Goal: Task Accomplishment & Management: Use online tool/utility

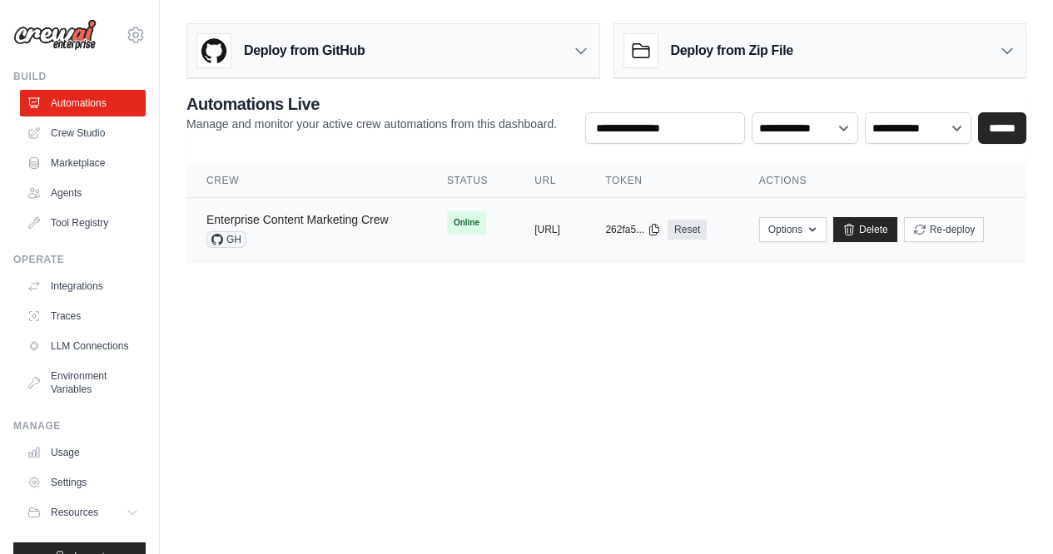
click at [360, 221] on link "Enterprise Content Marketing Crew" at bounding box center [297, 219] width 182 height 13
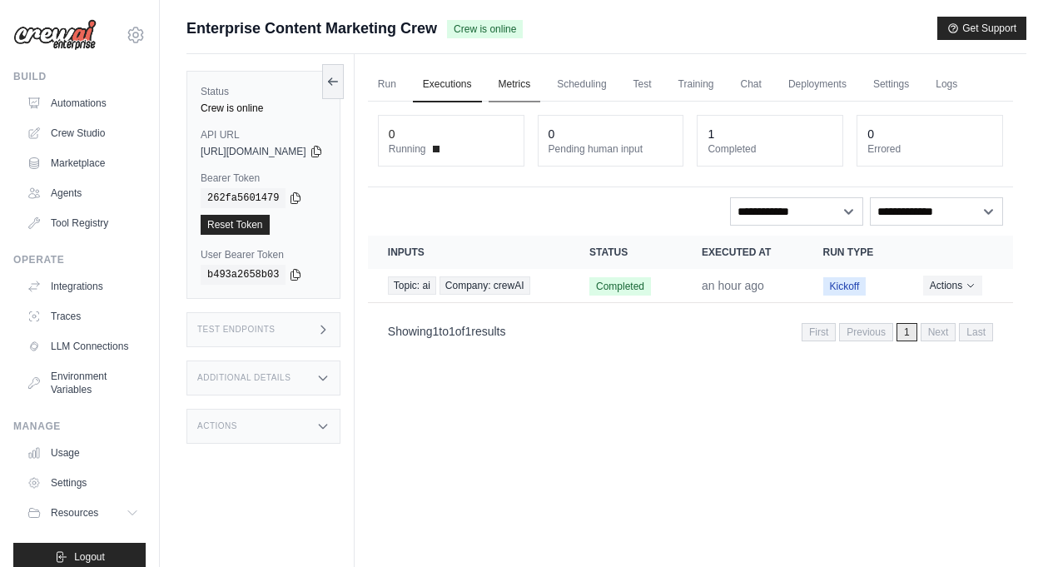
click at [541, 89] on link "Metrics" at bounding box center [515, 84] width 52 height 35
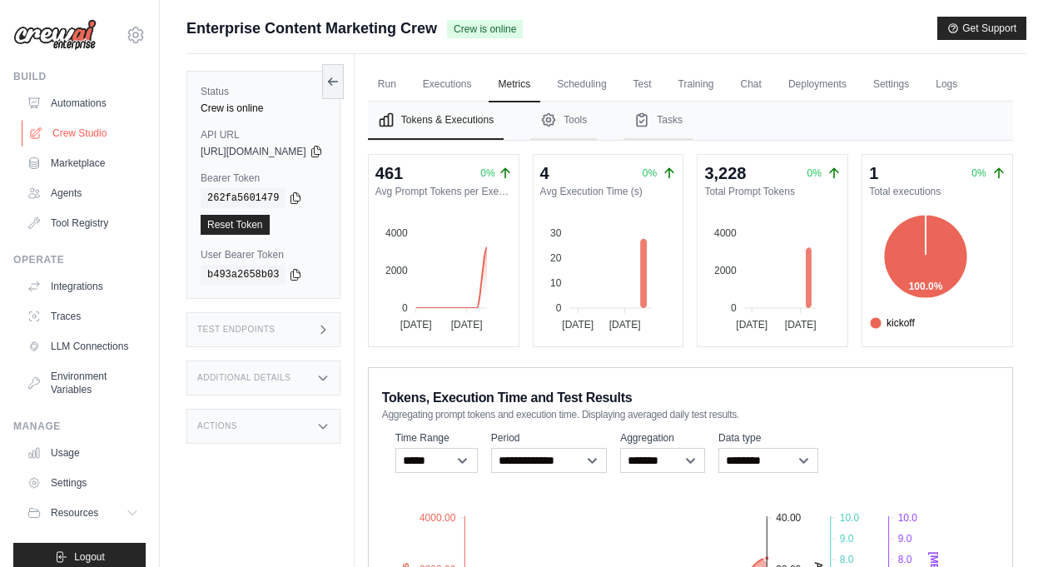
click at [94, 131] on link "Crew Studio" at bounding box center [85, 133] width 126 height 27
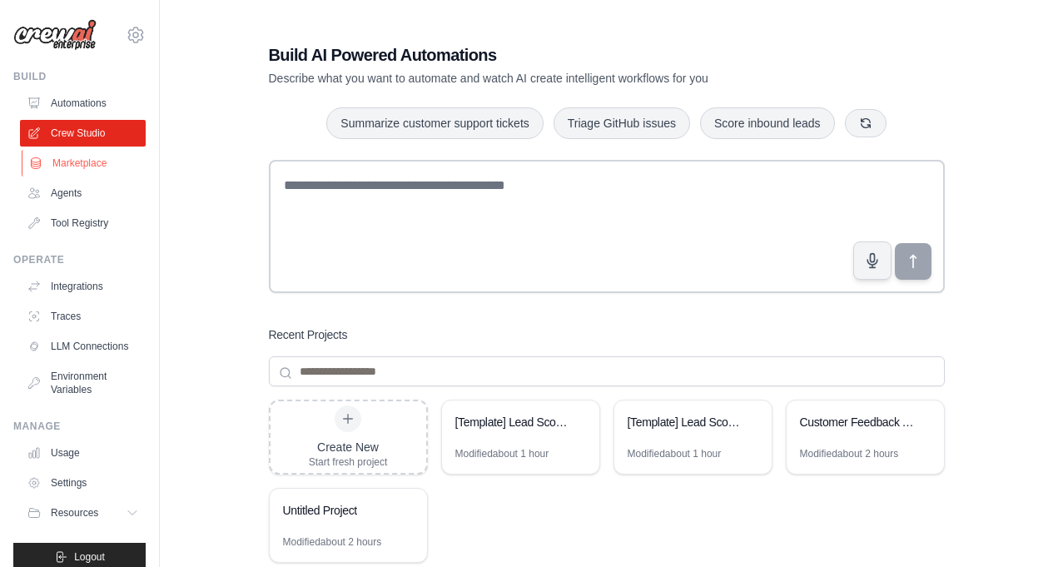
click at [101, 170] on link "Marketplace" at bounding box center [85, 163] width 126 height 27
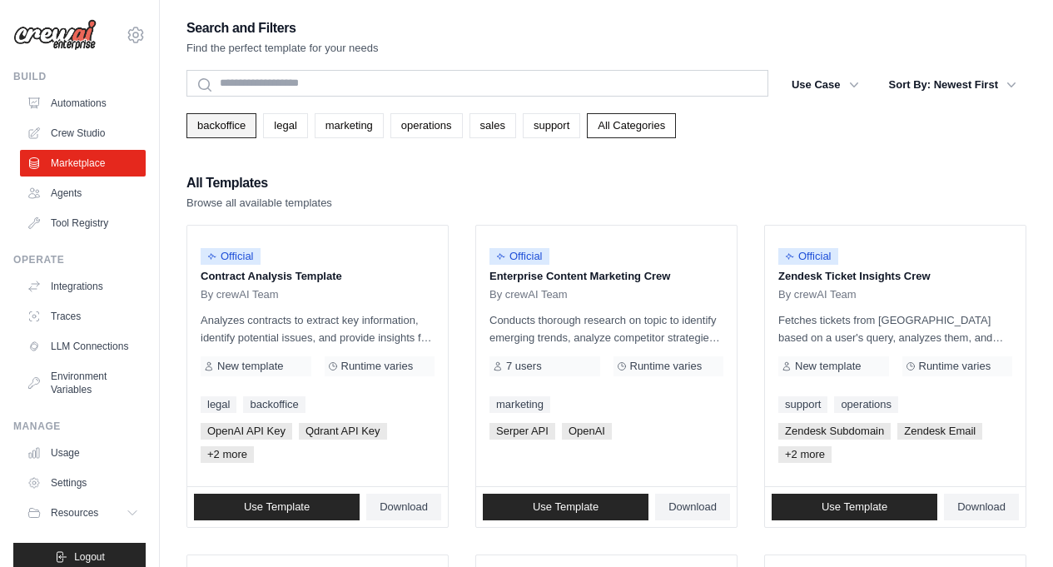
click at [207, 129] on link "backoffice" at bounding box center [221, 125] width 70 height 25
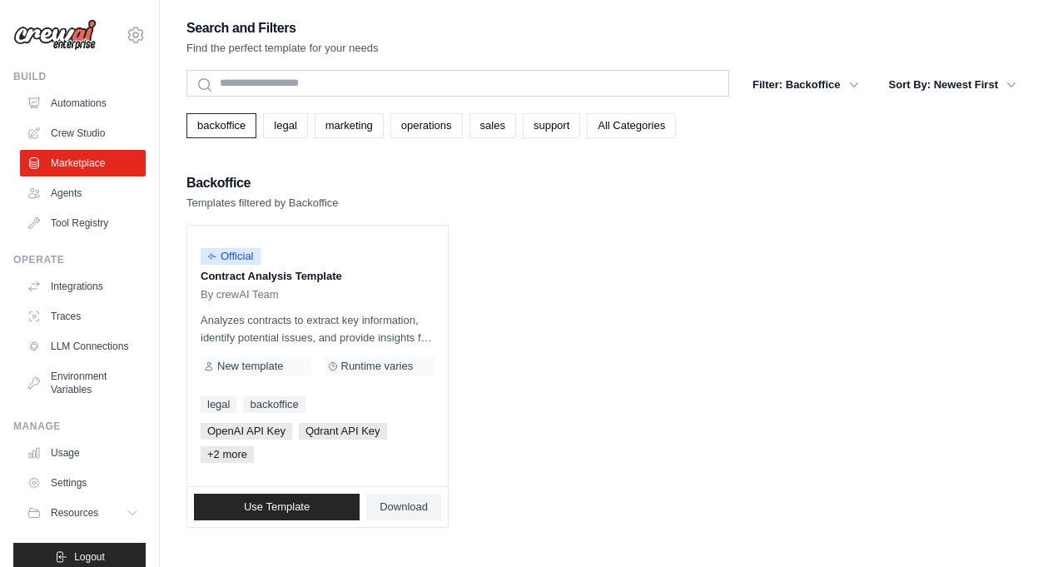
click at [640, 130] on link "All Categories" at bounding box center [631, 125] width 89 height 25
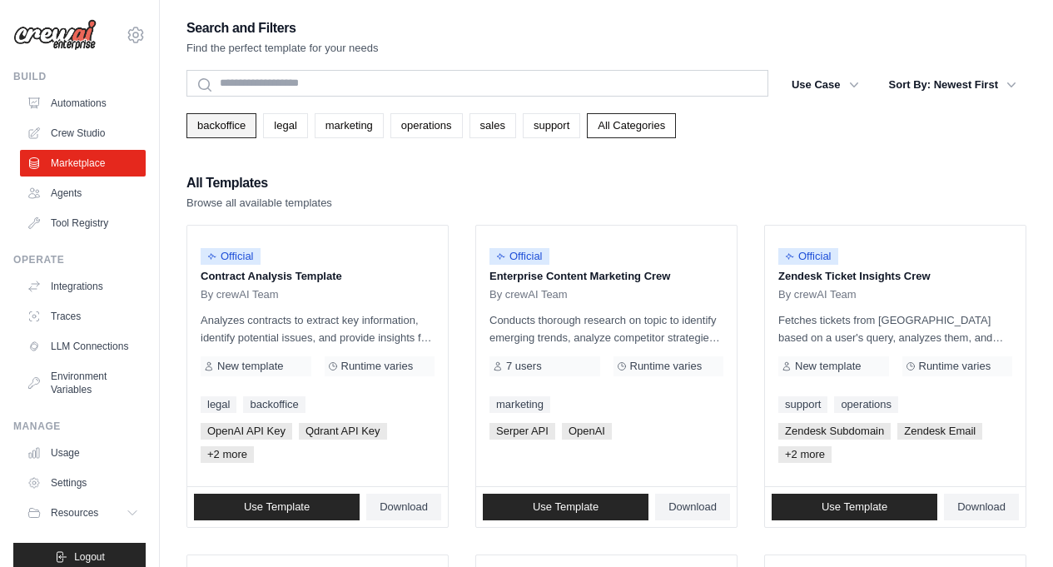
click at [241, 127] on link "backoffice" at bounding box center [221, 125] width 70 height 25
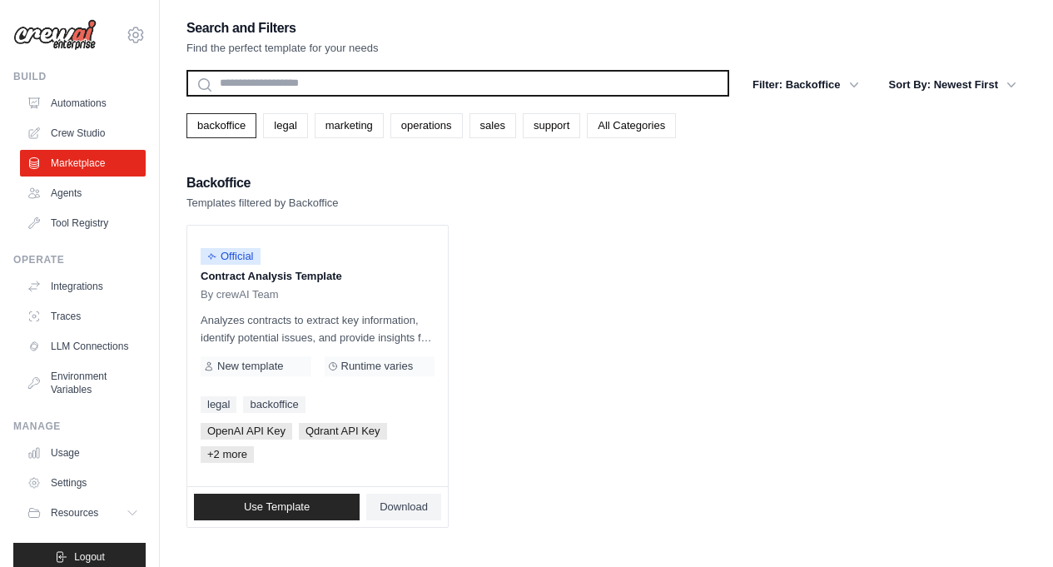
click at [248, 83] on input "text" at bounding box center [457, 83] width 543 height 27
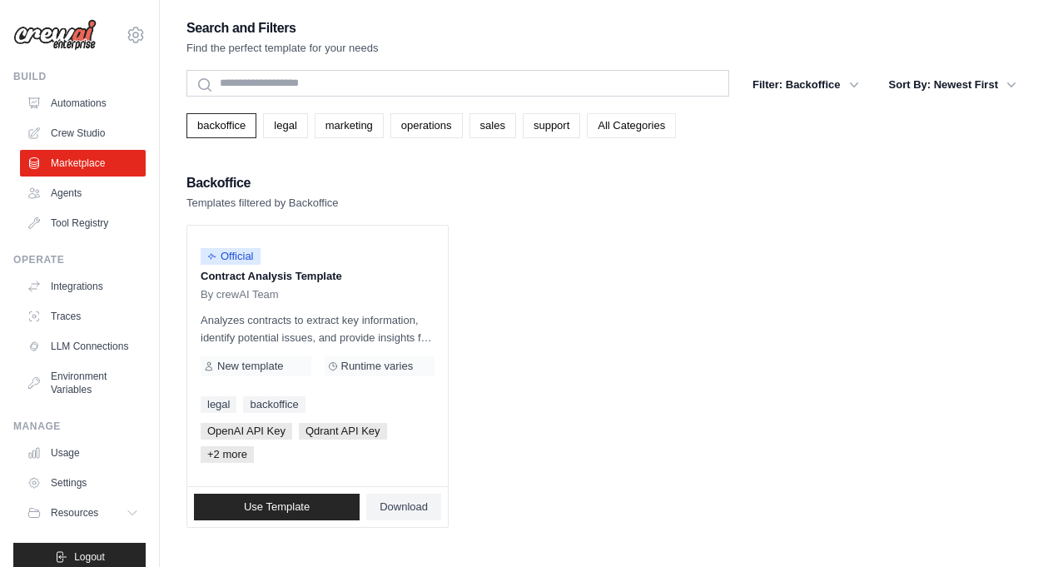
click at [645, 124] on link "All Categories" at bounding box center [631, 125] width 89 height 25
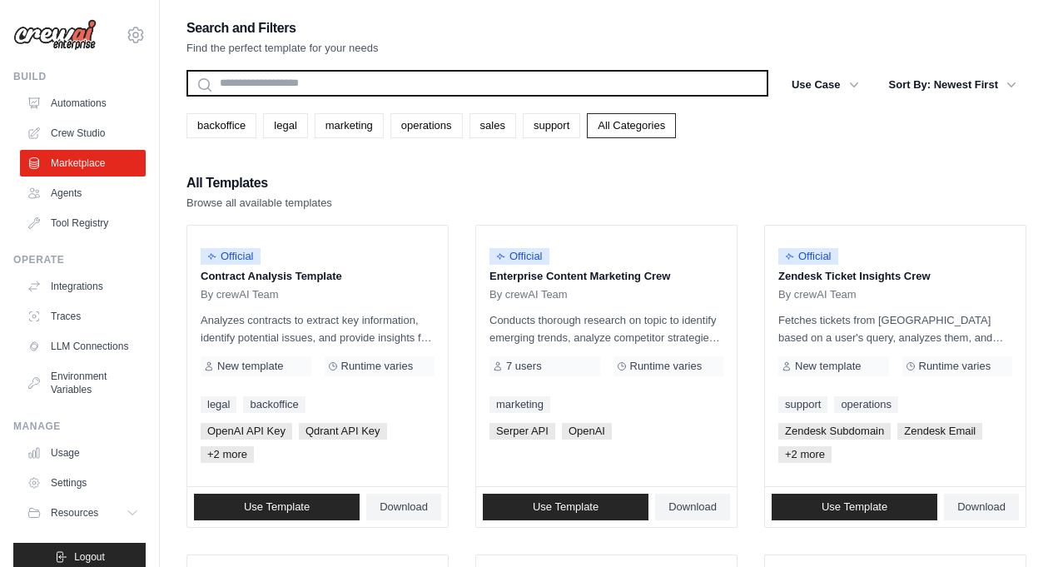
click at [463, 82] on input "text" at bounding box center [477, 83] width 582 height 27
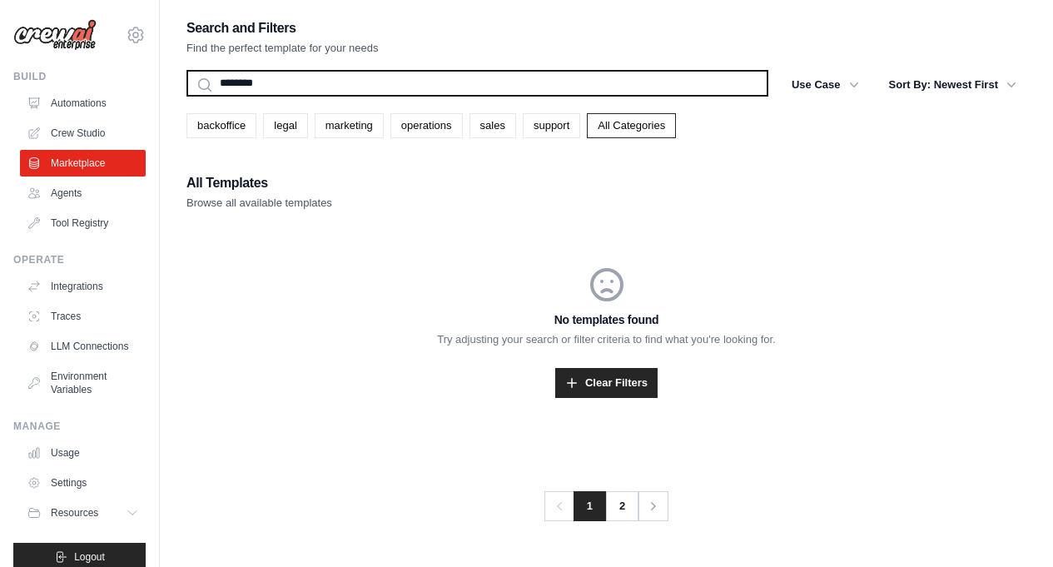
type input "********"
click at [186, 96] on button "Search" at bounding box center [186, 96] width 1 height 1
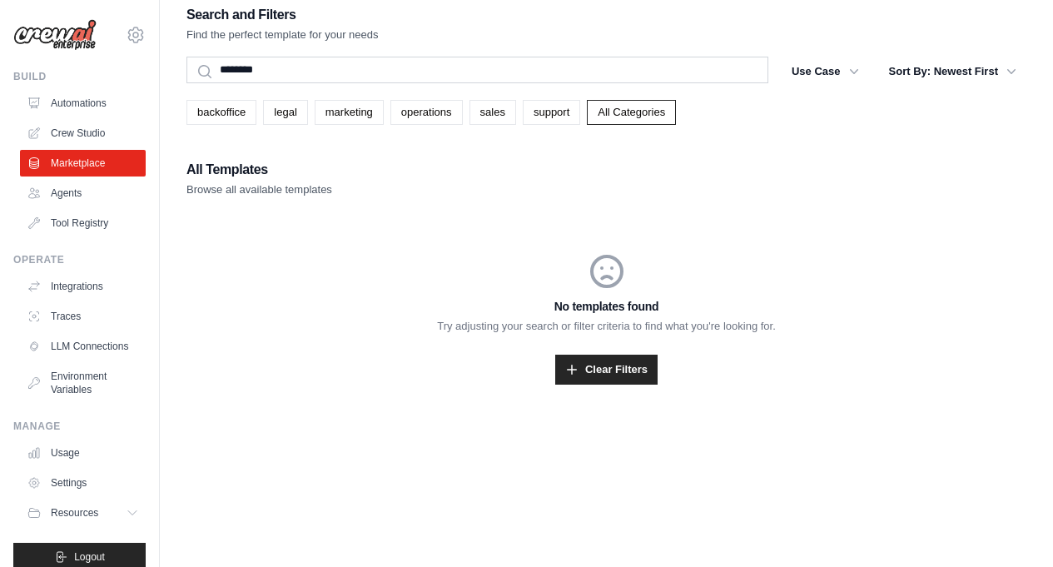
scroll to position [33, 0]
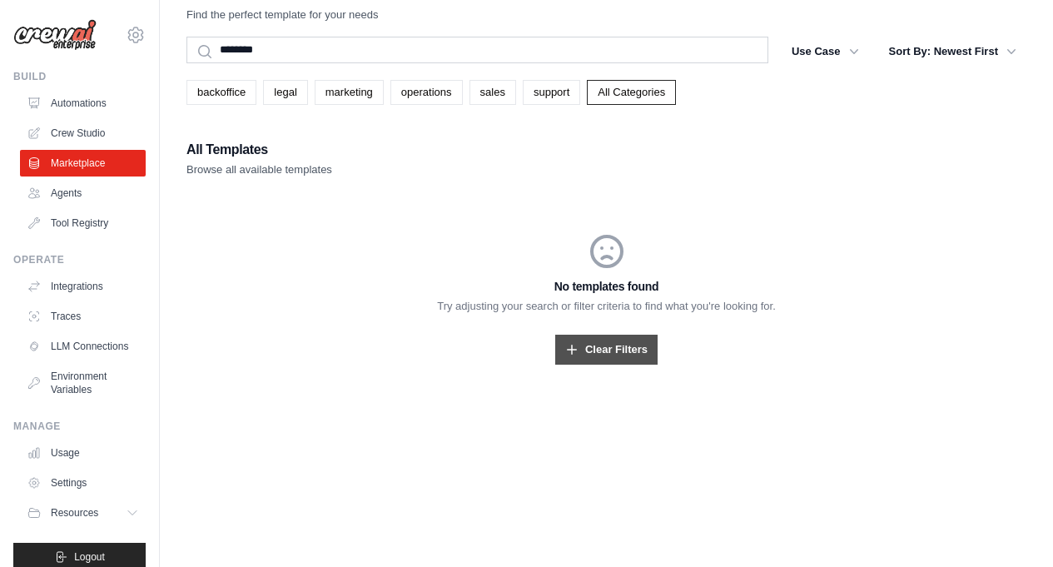
click at [581, 353] on link "Clear Filters" at bounding box center [606, 350] width 102 height 30
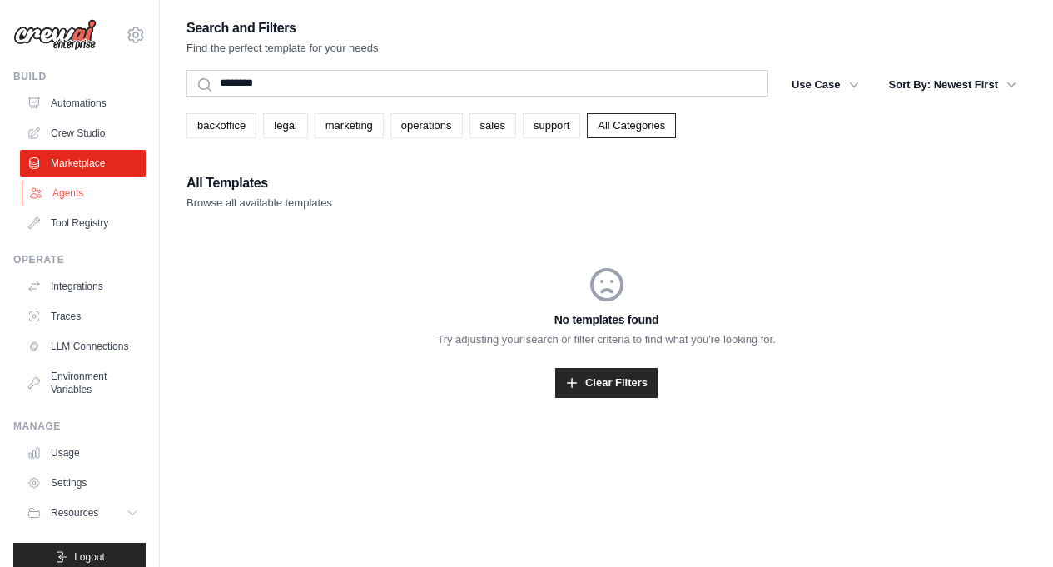
click at [60, 199] on link "Agents" at bounding box center [85, 193] width 126 height 27
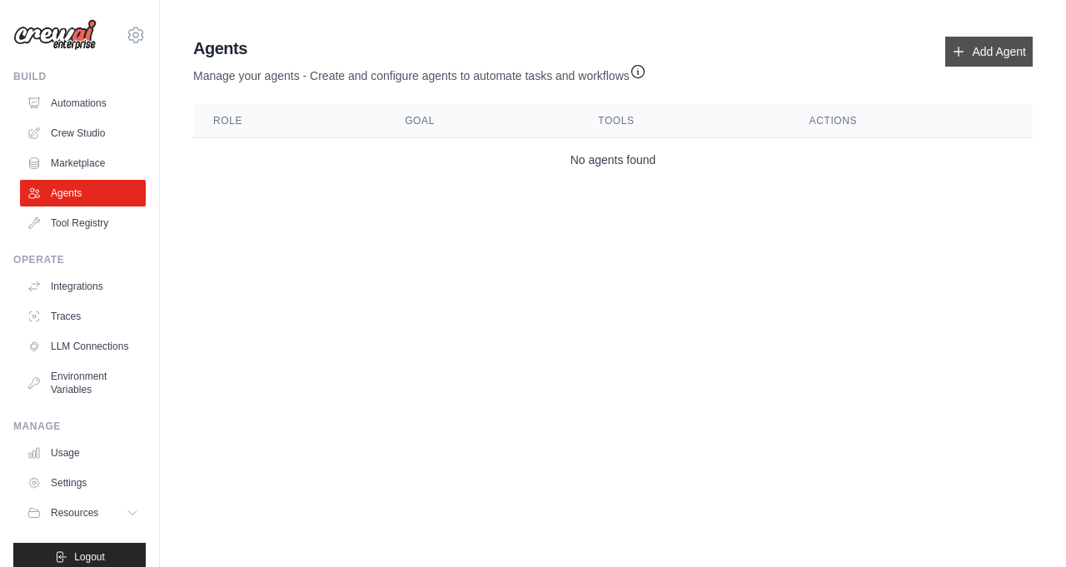
click at [982, 55] on link "Add Agent" at bounding box center [988, 52] width 87 height 30
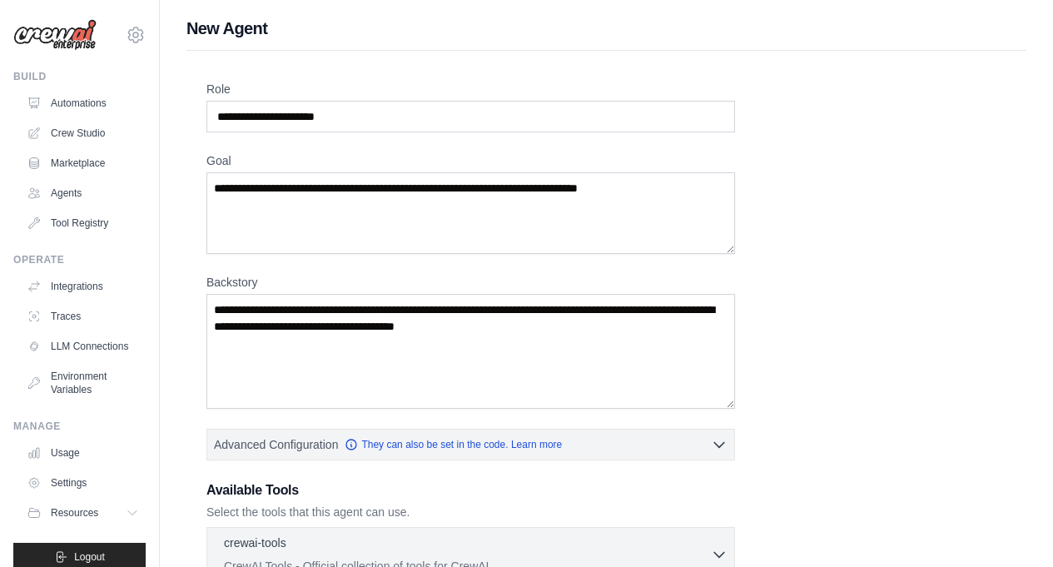
click at [967, 52] on div "Role Goal Backstory Advanced Configuration They can also be set in the code. Le…" at bounding box center [606, 475] width 840 height 849
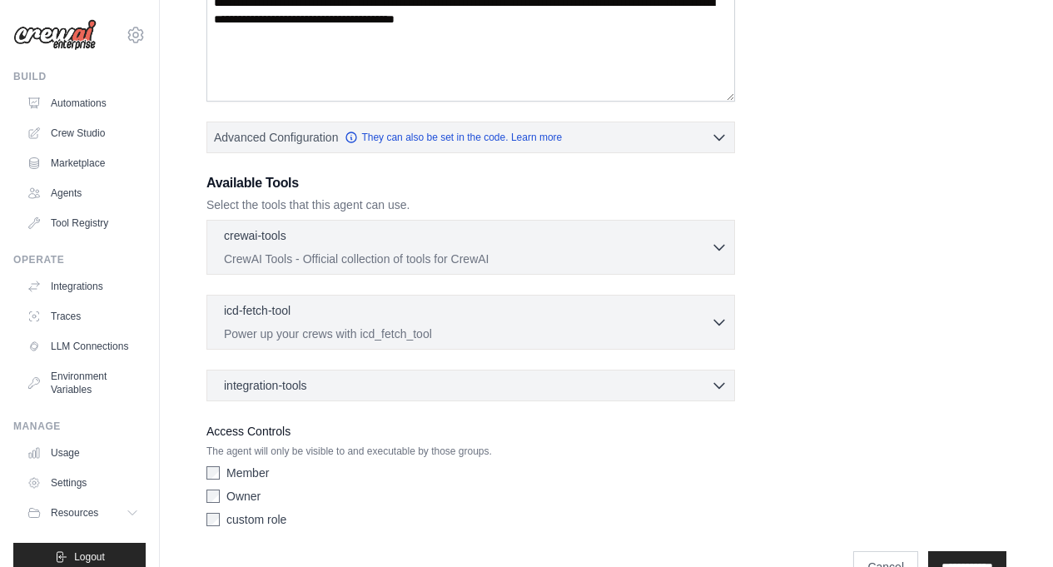
scroll to position [316, 0]
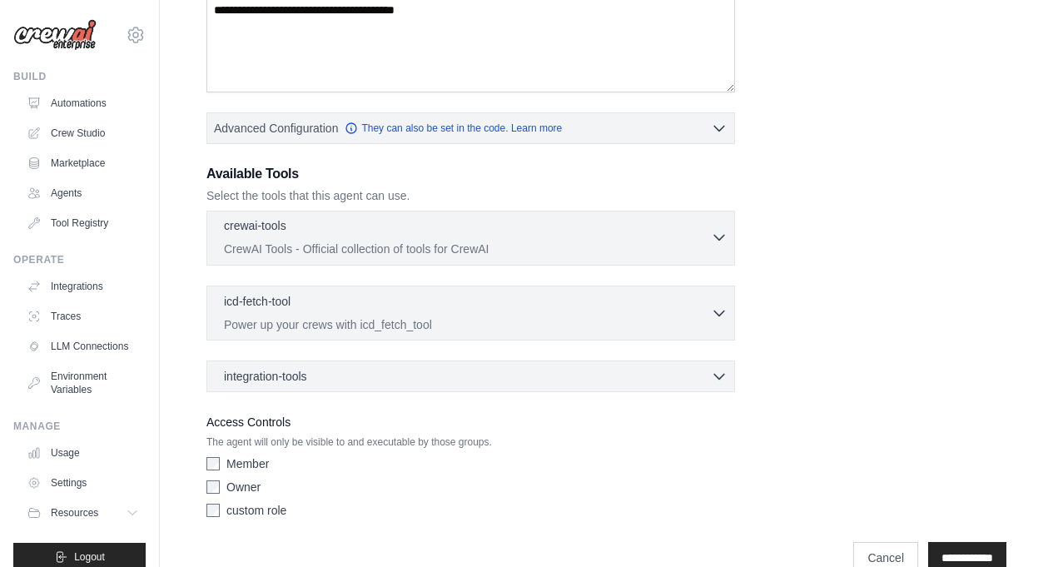
click at [719, 231] on icon "button" at bounding box center [719, 237] width 17 height 17
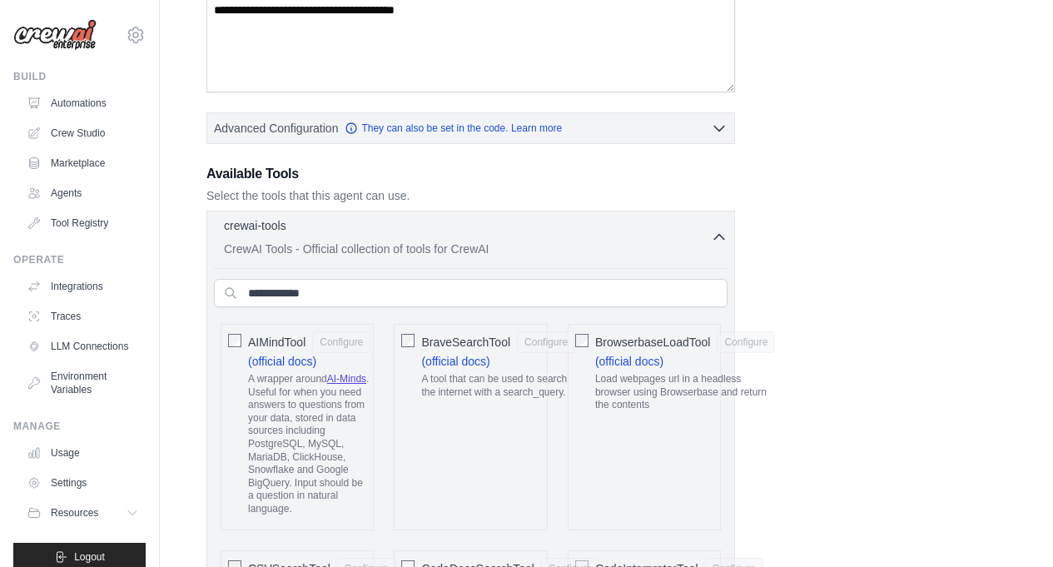
click at [719, 231] on icon "button" at bounding box center [719, 237] width 17 height 17
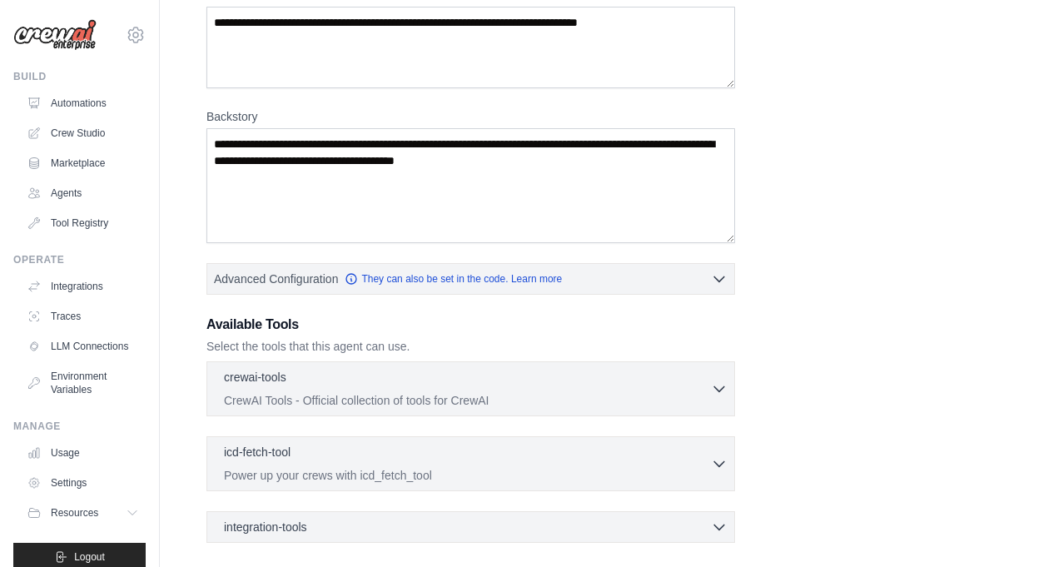
scroll to position [170, 0]
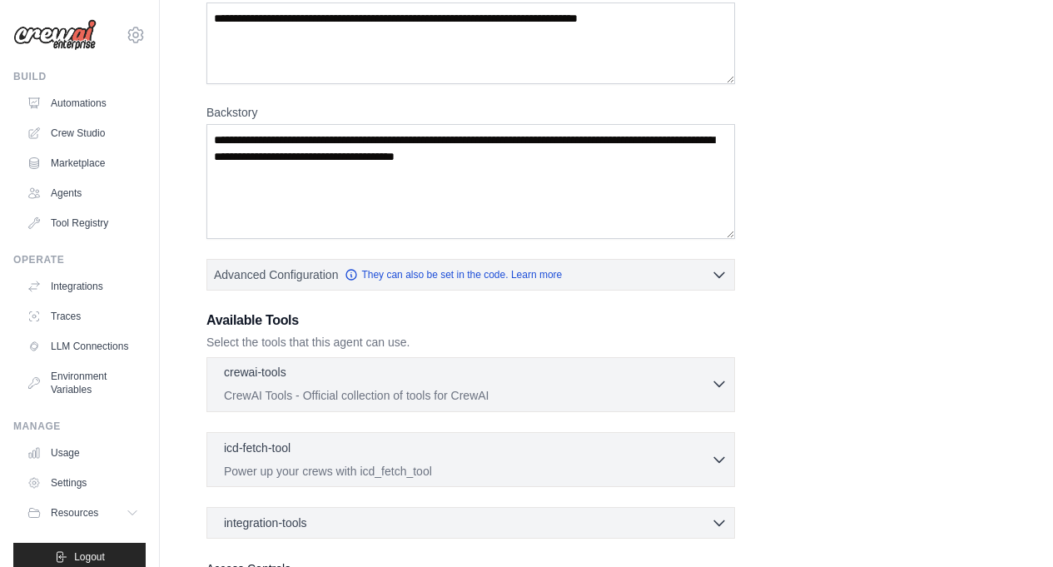
click at [719, 383] on icon "button" at bounding box center [719, 383] width 17 height 17
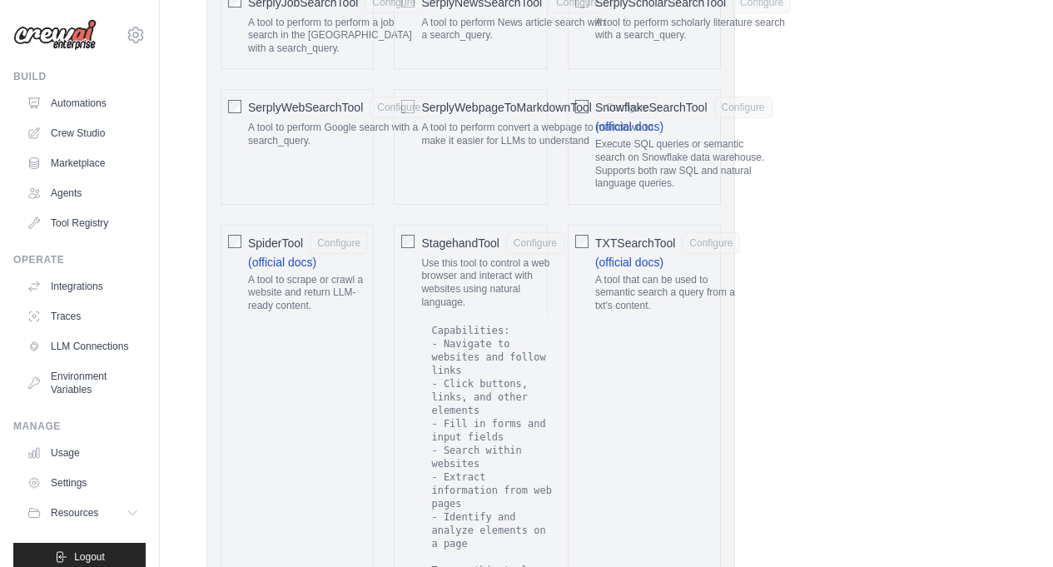
scroll to position [3743, 0]
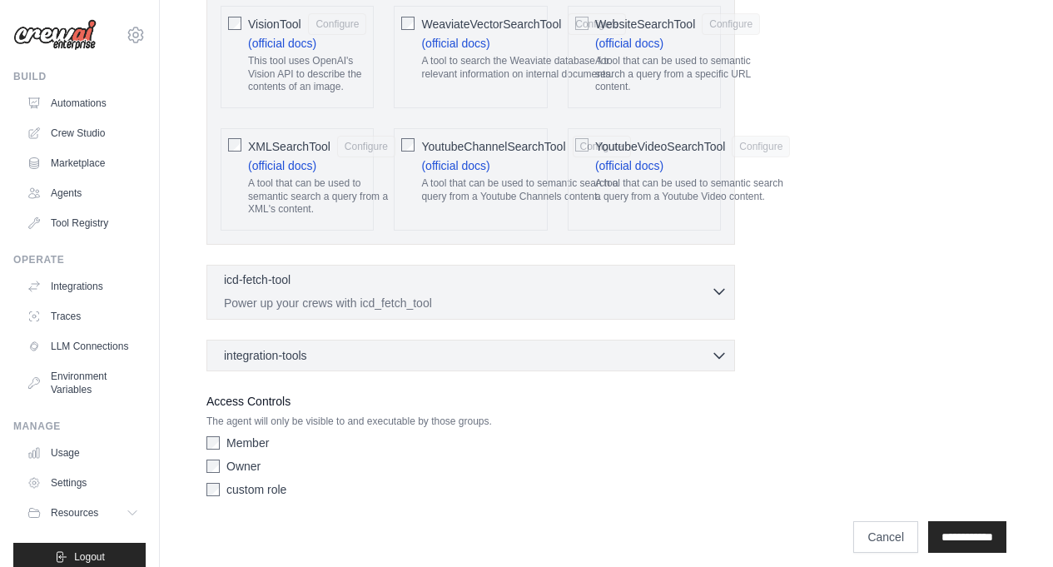
click at [715, 283] on icon "button" at bounding box center [719, 291] width 17 height 17
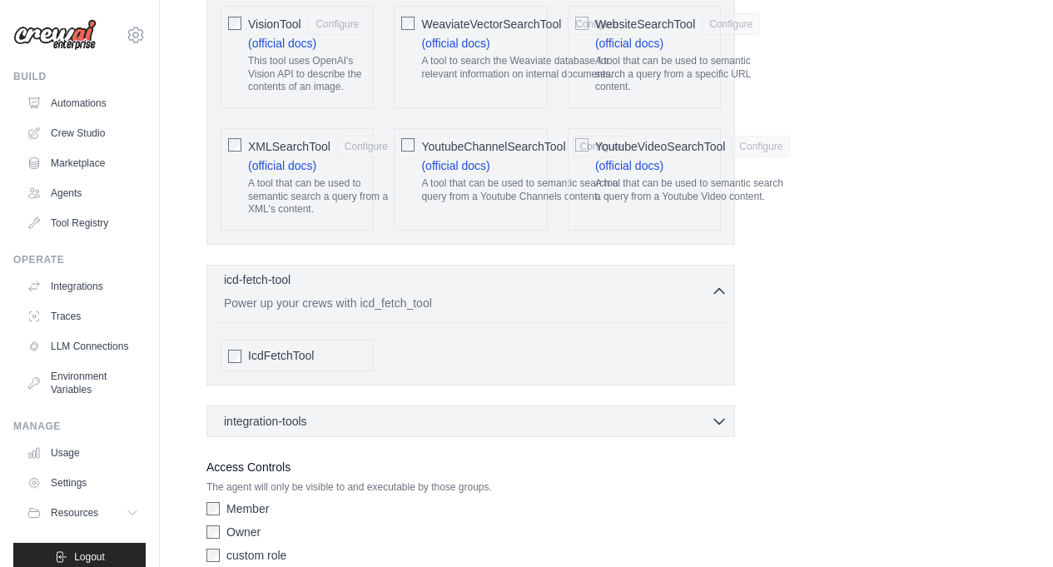
click at [716, 283] on icon "button" at bounding box center [719, 291] width 17 height 17
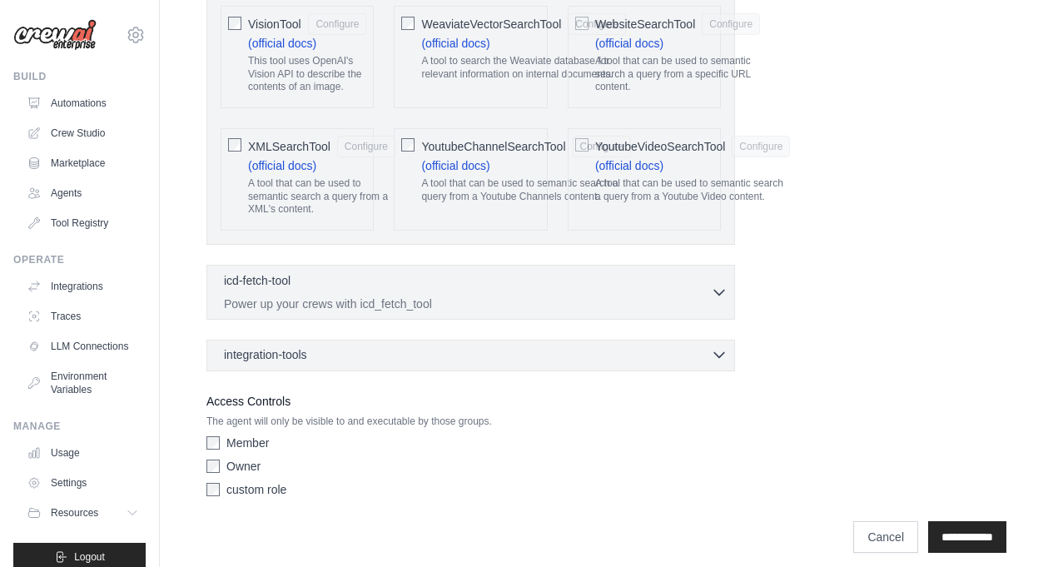
click at [717, 346] on icon "button" at bounding box center [719, 354] width 17 height 17
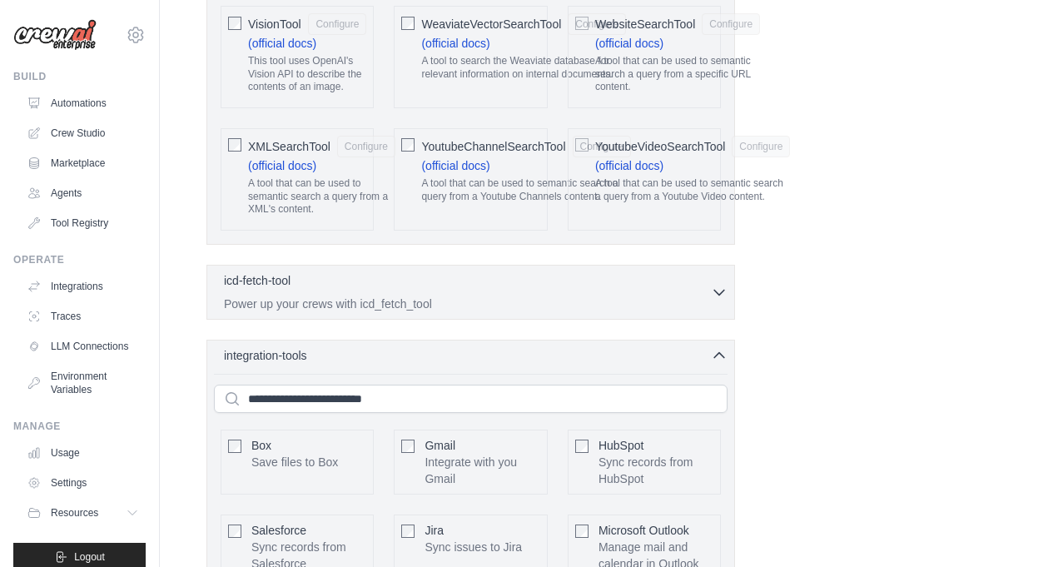
click at [228, 430] on div "Box Save files to Box Configure" at bounding box center [297, 462] width 153 height 65
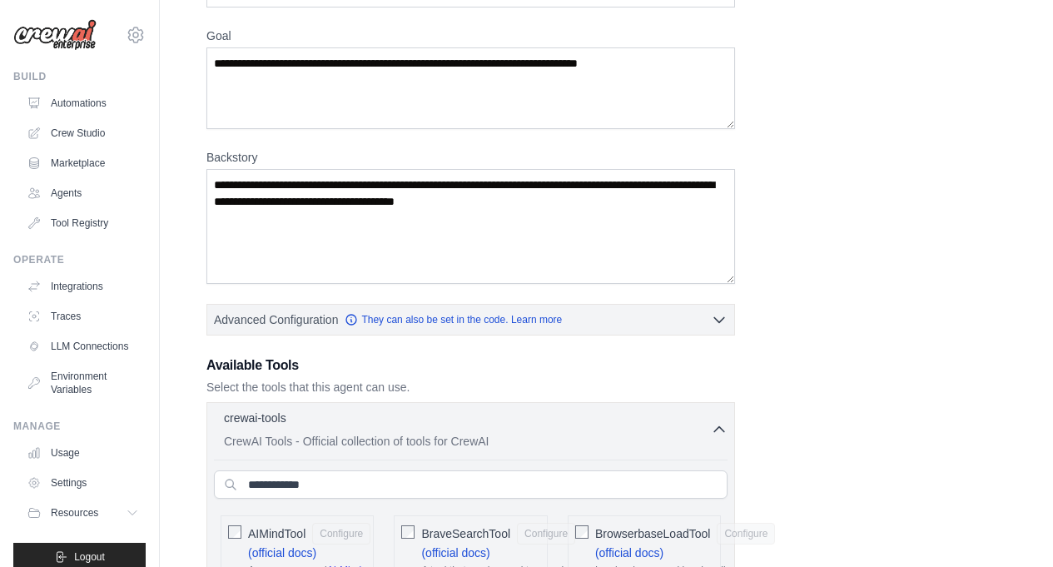
scroll to position [133, 0]
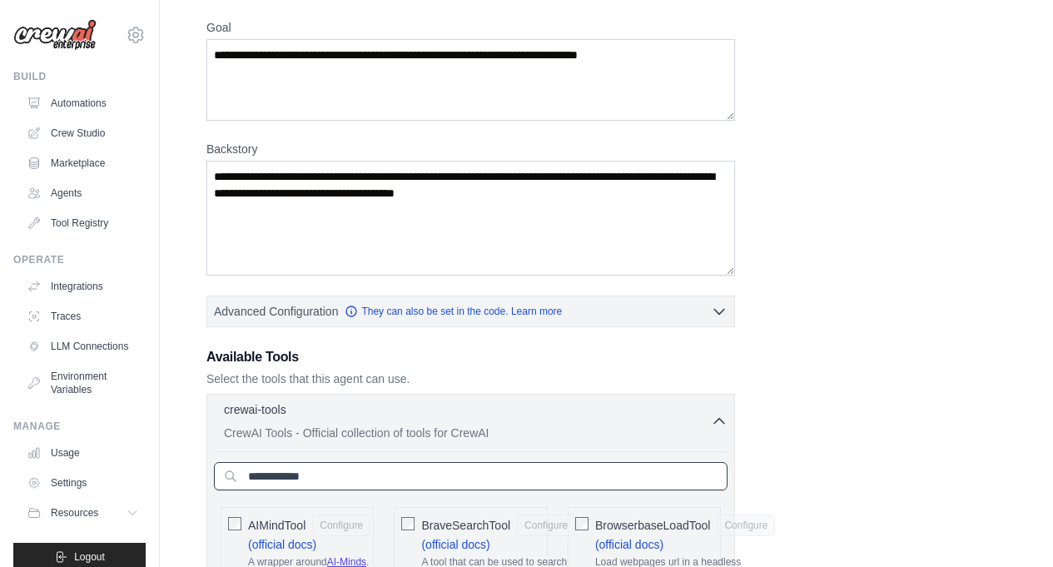
click at [481, 475] on input "text" at bounding box center [471, 476] width 514 height 28
type input "**"
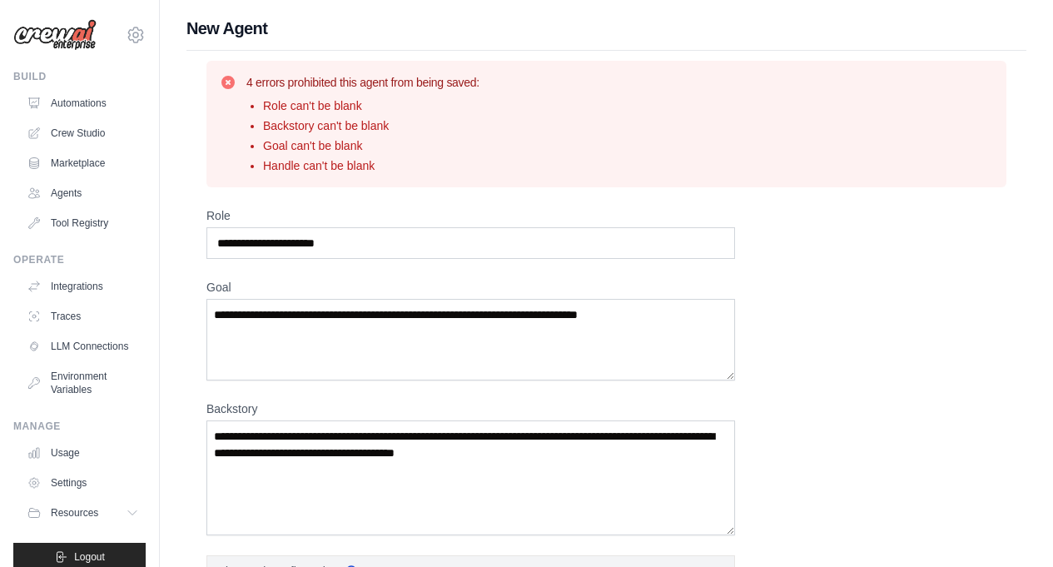
scroll to position [9, 0]
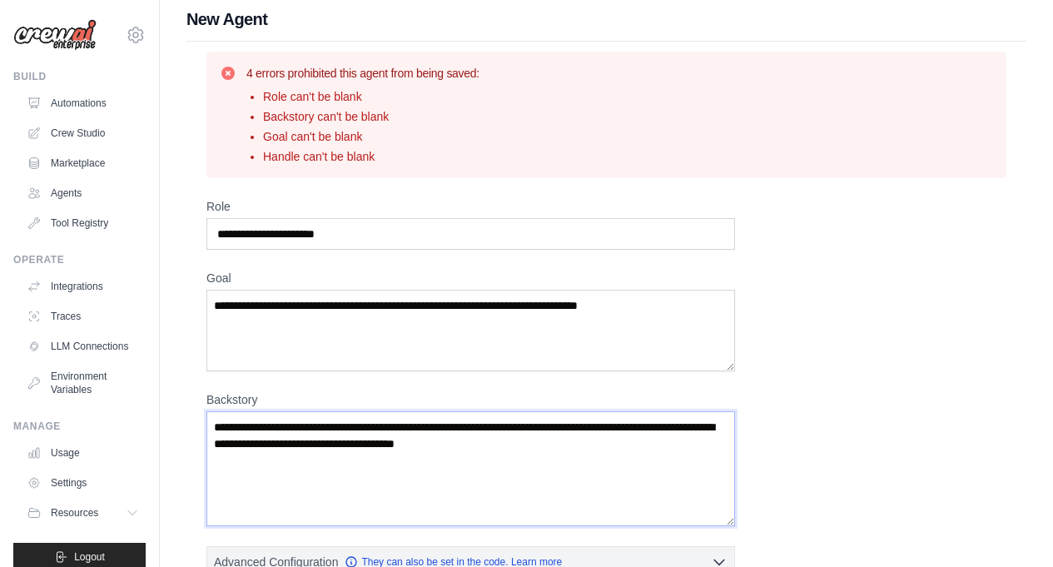
click at [575, 448] on textarea "Backstory" at bounding box center [470, 468] width 529 height 115
click at [525, 445] on textarea "Backstory" at bounding box center [470, 468] width 529 height 115
drag, startPoint x: 470, startPoint y: 445, endPoint x: 641, endPoint y: 445, distance: 170.7
click at [470, 445] on textarea "Backstory" at bounding box center [470, 468] width 529 height 115
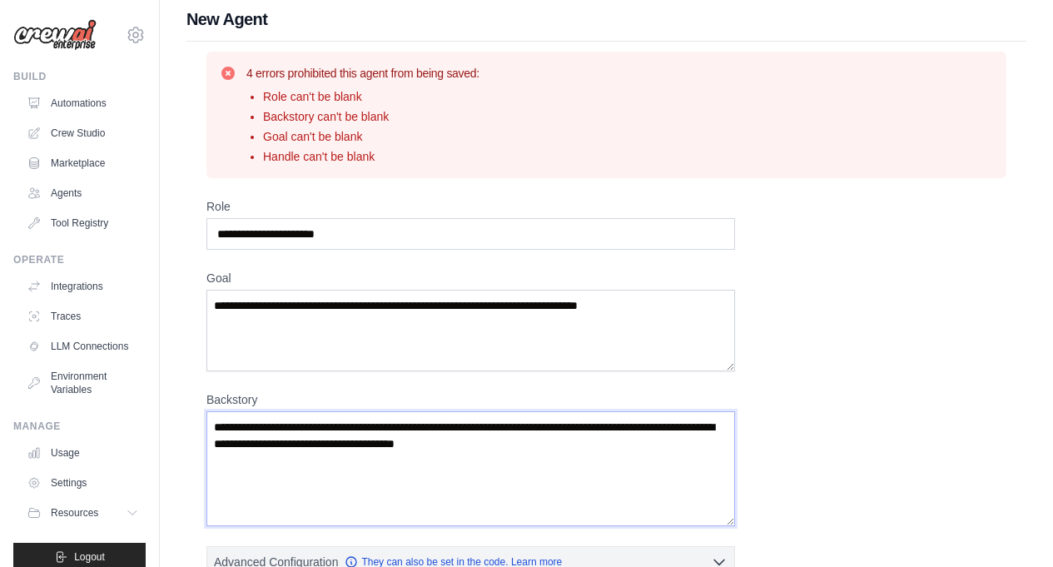
click at [689, 445] on textarea "Backstory" at bounding box center [470, 468] width 529 height 115
type textarea "*"
click at [74, 231] on link "Tool Registry" at bounding box center [85, 223] width 126 height 27
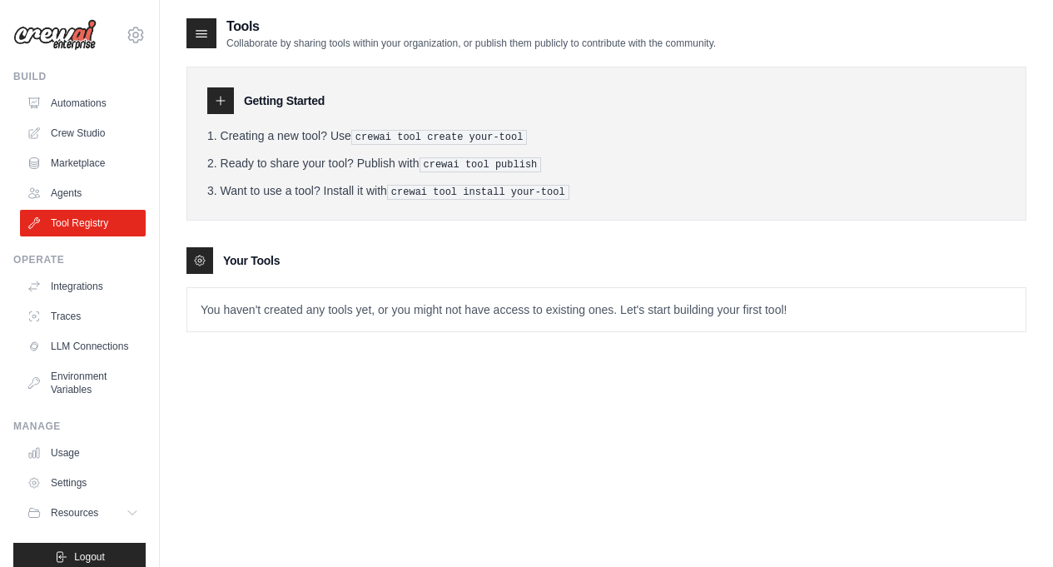
click at [216, 94] on div at bounding box center [220, 100] width 27 height 27
click at [206, 19] on div at bounding box center [201, 33] width 30 height 30
click at [206, 34] on icon at bounding box center [201, 34] width 11 height 7
click at [97, 134] on link "Crew Studio" at bounding box center [85, 133] width 126 height 27
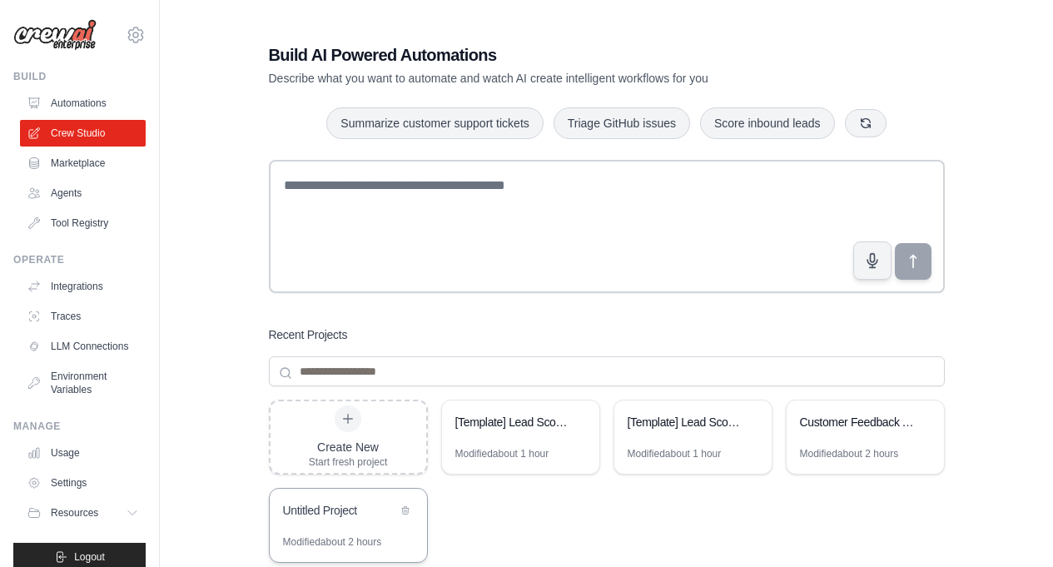
click at [350, 521] on div "Untitled Project" at bounding box center [348, 512] width 157 height 47
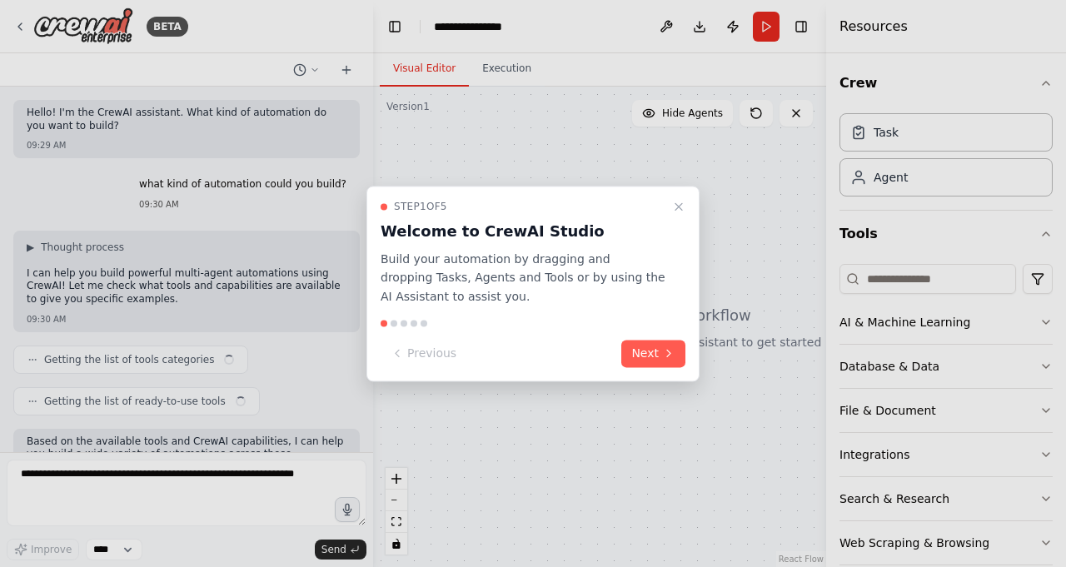
scroll to position [722, 0]
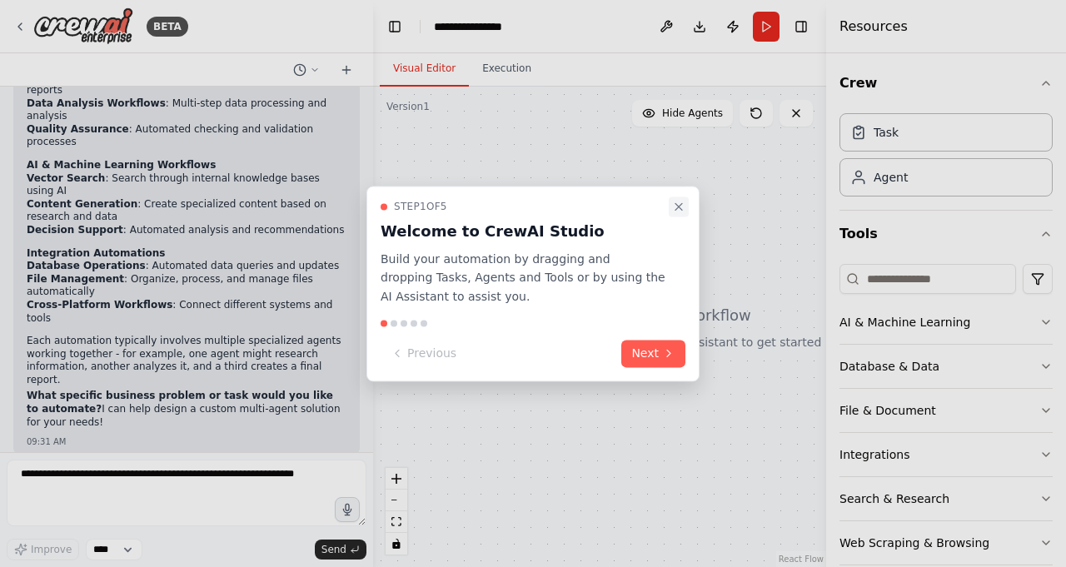
click at [674, 204] on icon "Close walkthrough" at bounding box center [678, 206] width 13 height 13
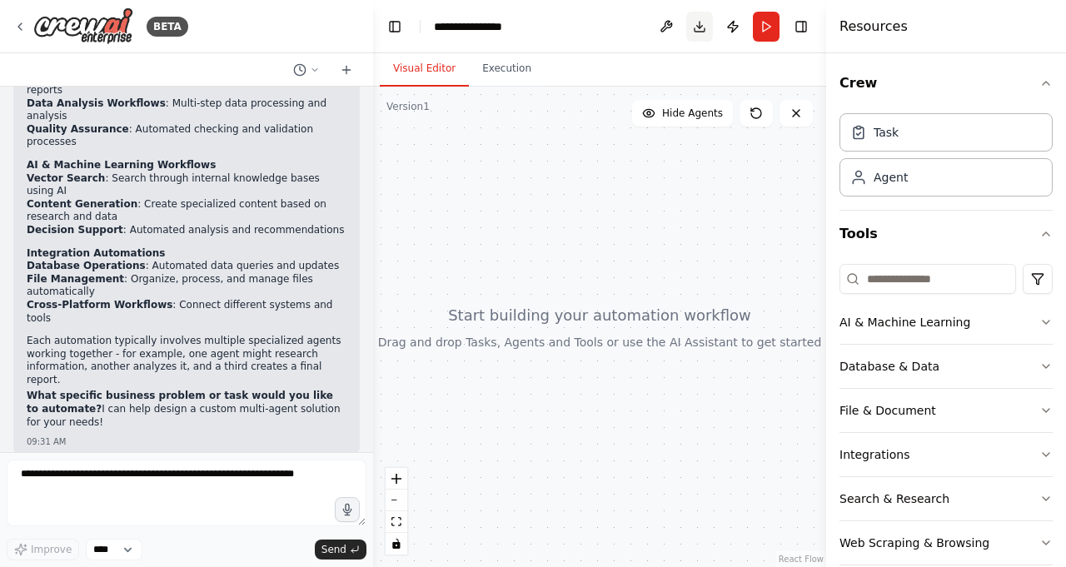
click at [702, 27] on button "Download" at bounding box center [699, 27] width 27 height 30
